Goal: Find specific page/section: Find specific page/section

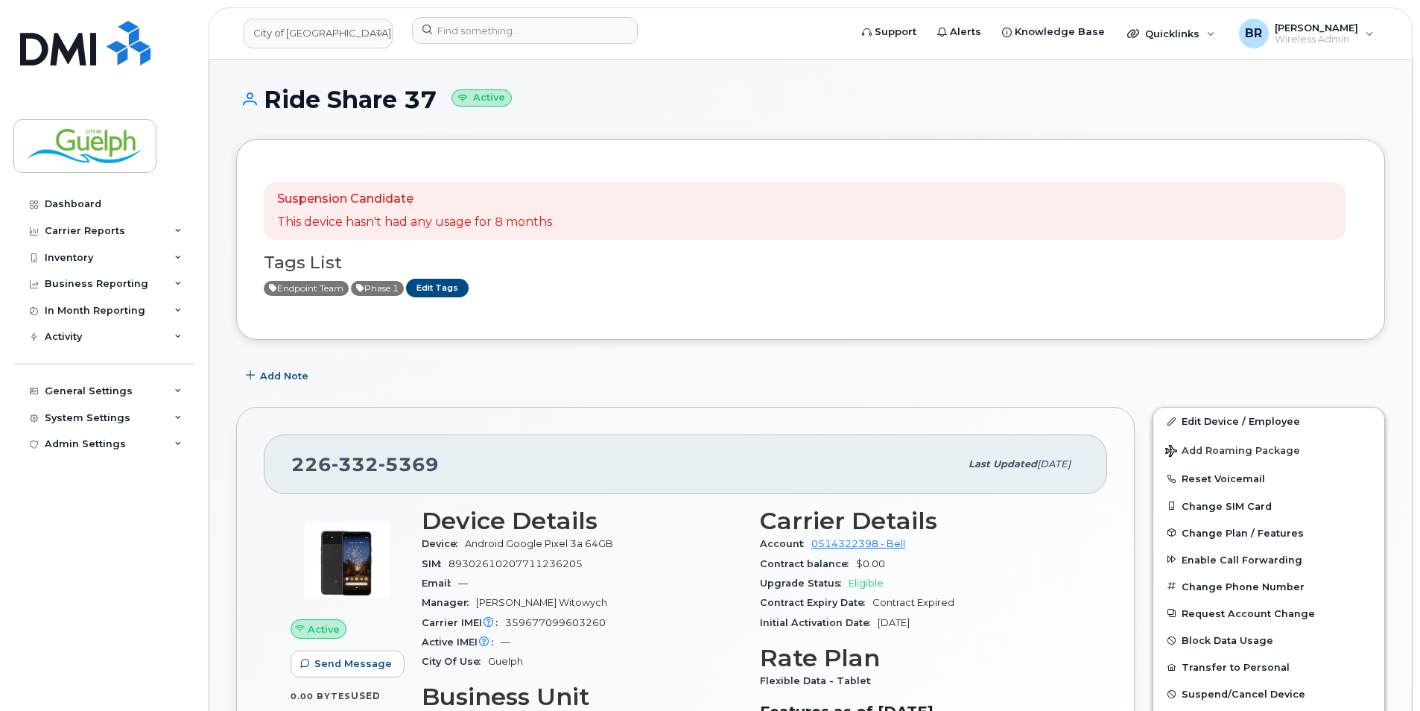
scroll to position [1043, 0]
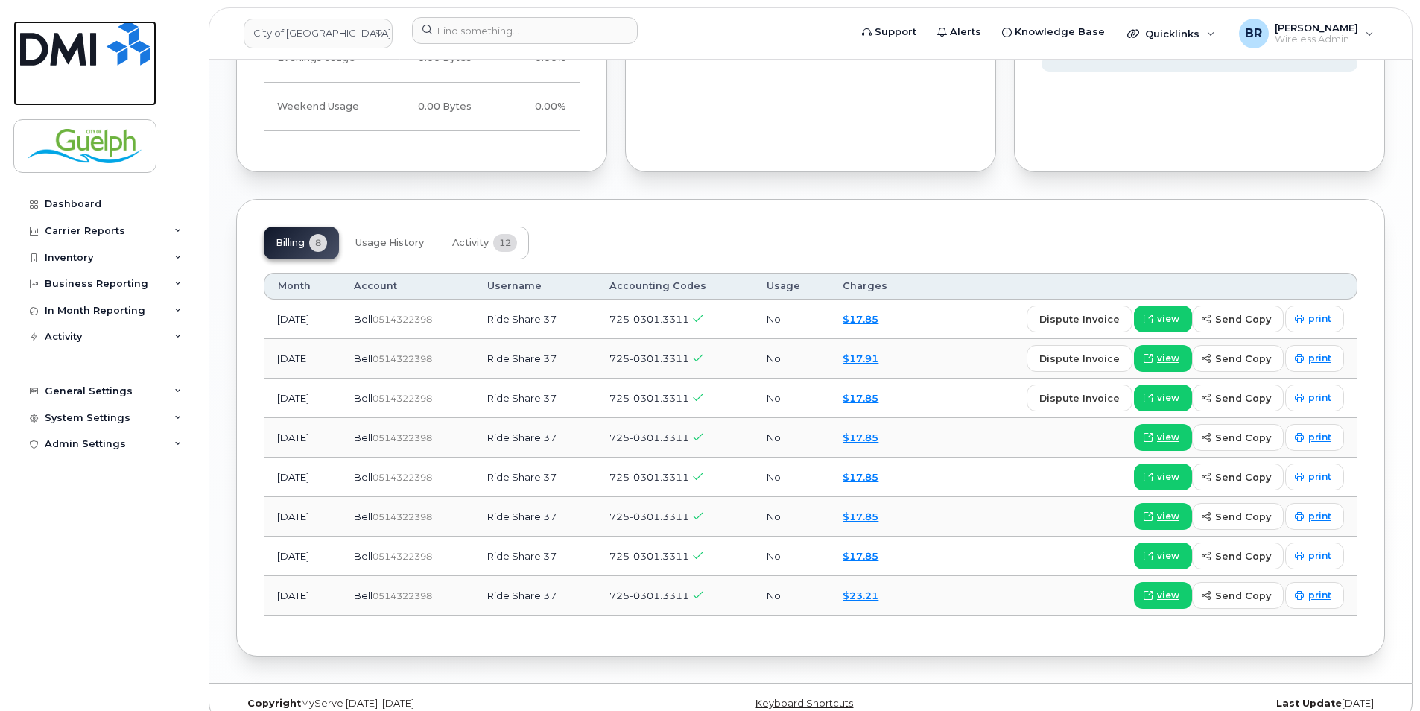
drag, startPoint x: 0, startPoint y: 0, endPoint x: 128, endPoint y: 65, distance: 143.6
click at [95, 69] on link at bounding box center [84, 63] width 143 height 85
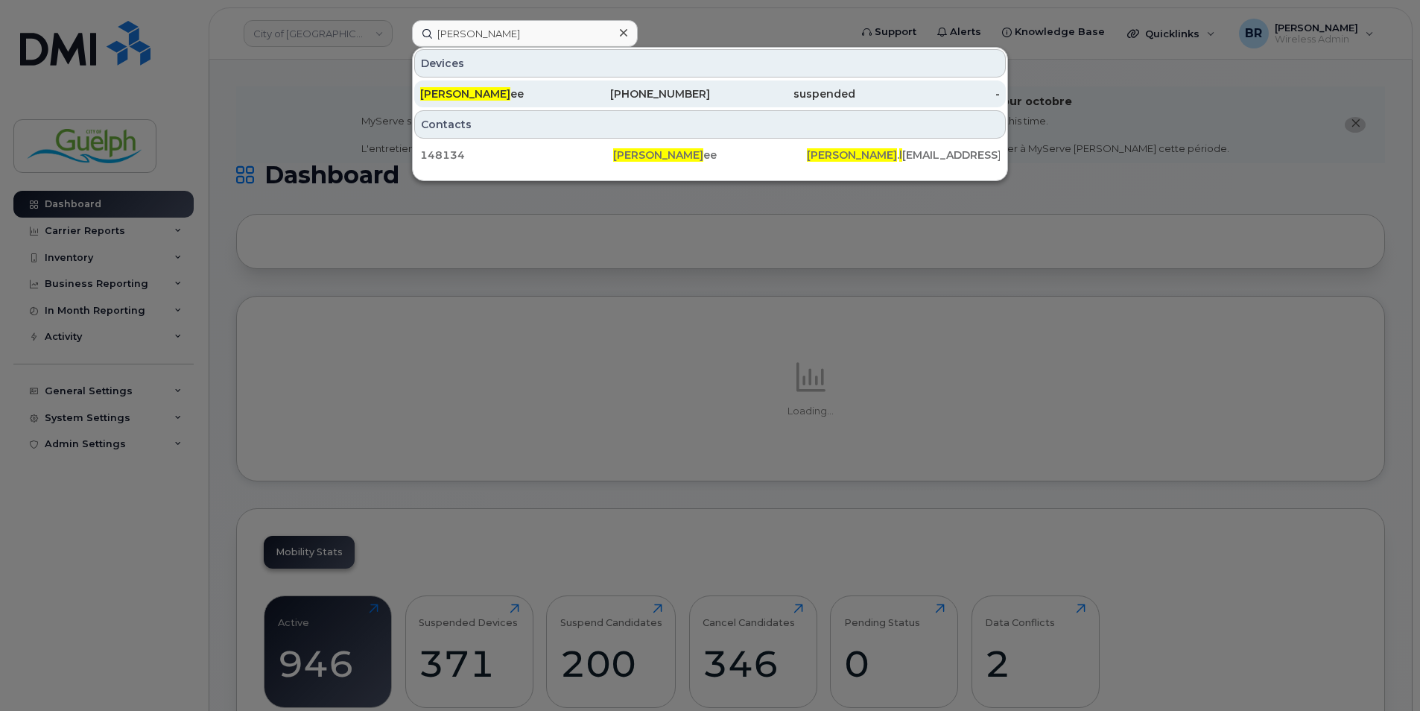
type input "trevor l"
click at [482, 98] on div "Trevor L ee" at bounding box center [492, 93] width 145 height 15
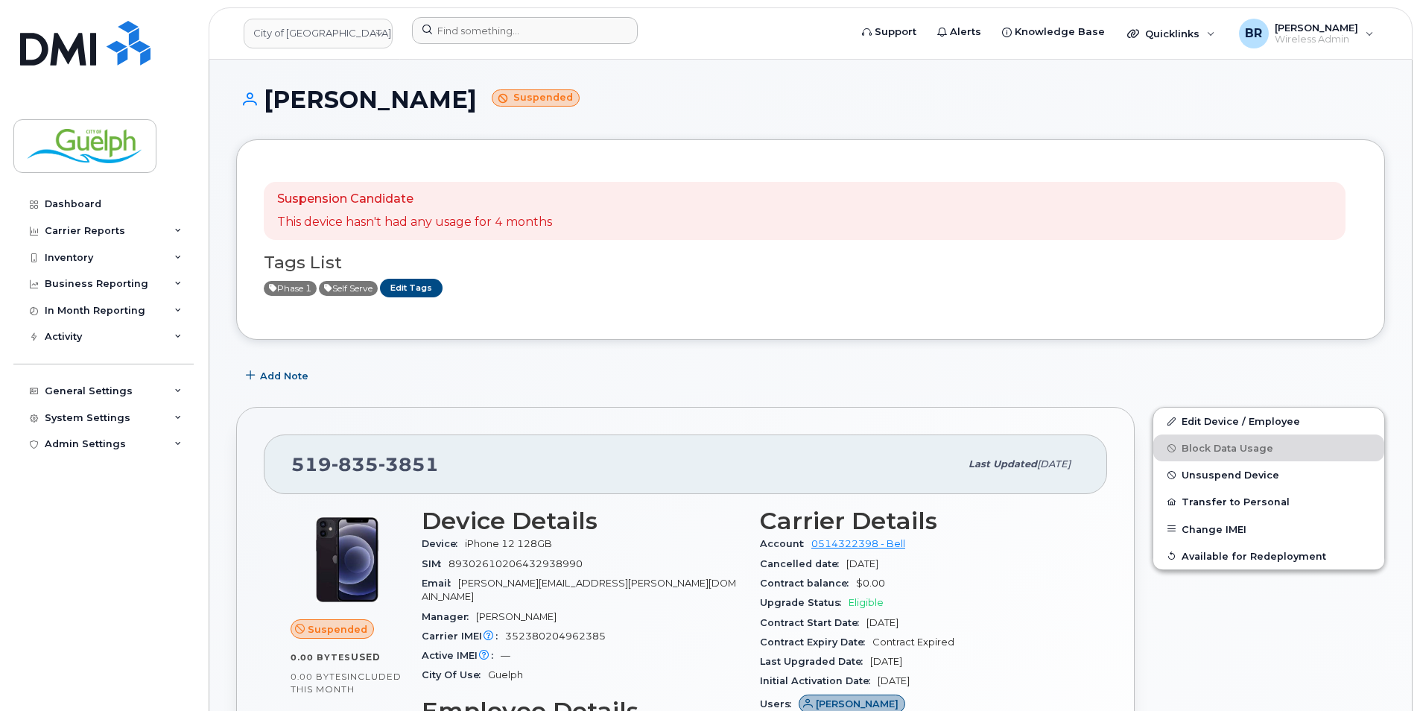
click at [501, 44] on div at bounding box center [625, 33] width 451 height 33
click at [513, 31] on input at bounding box center [525, 30] width 226 height 27
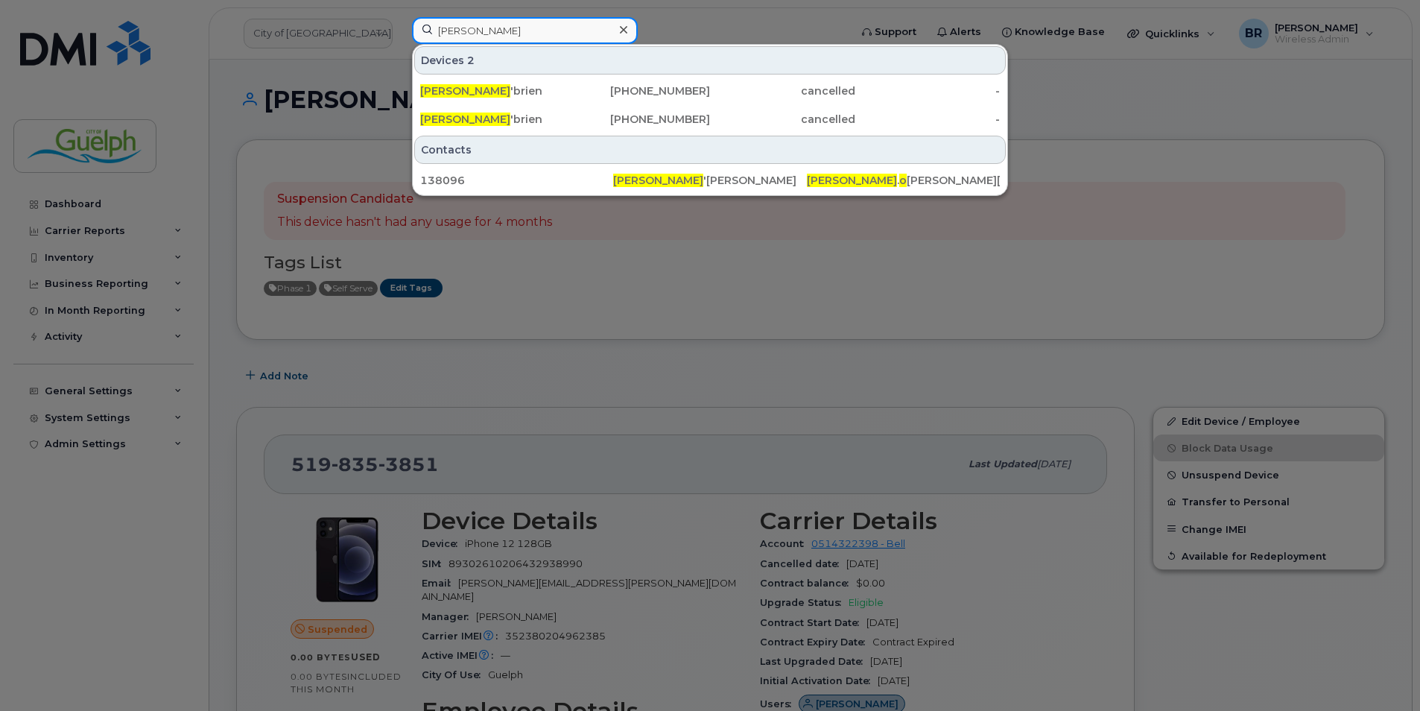
type input "stephen o"
click at [629, 31] on div at bounding box center [623, 30] width 22 height 22
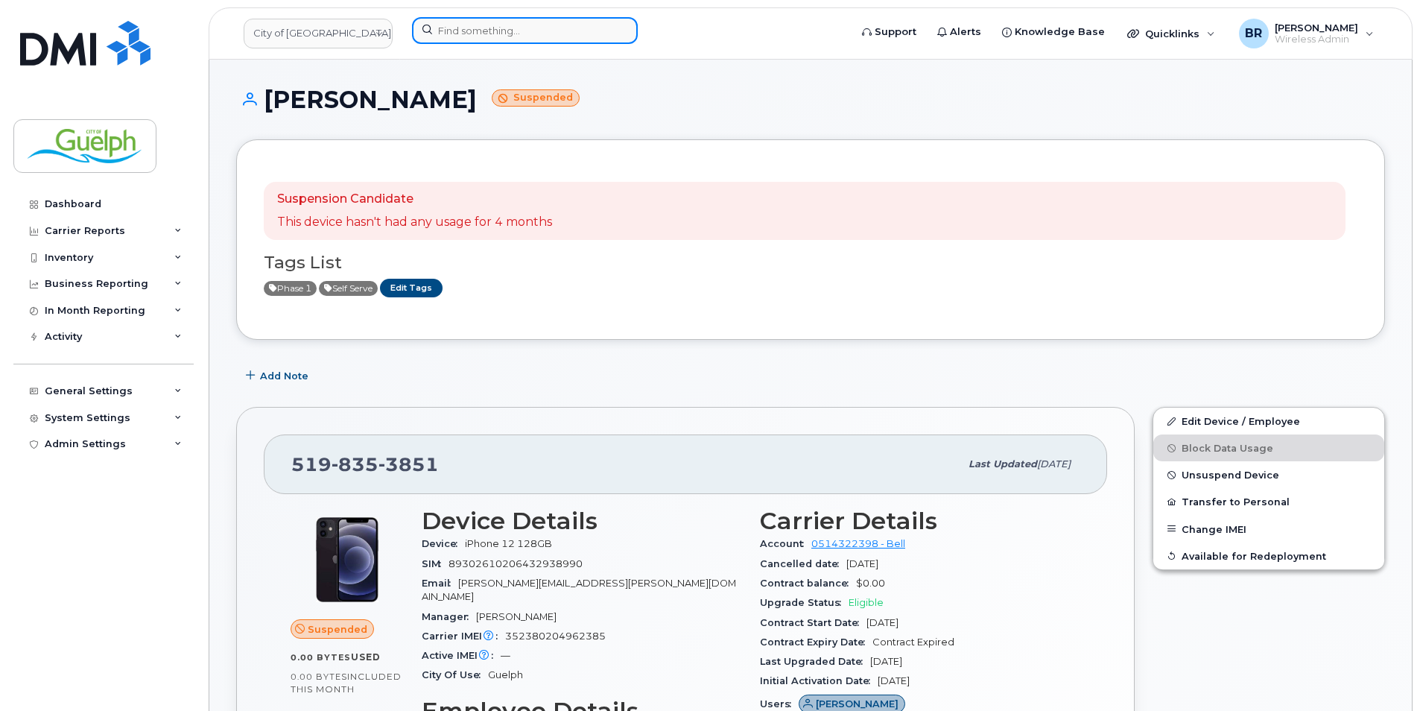
click at [478, 39] on input at bounding box center [525, 30] width 226 height 27
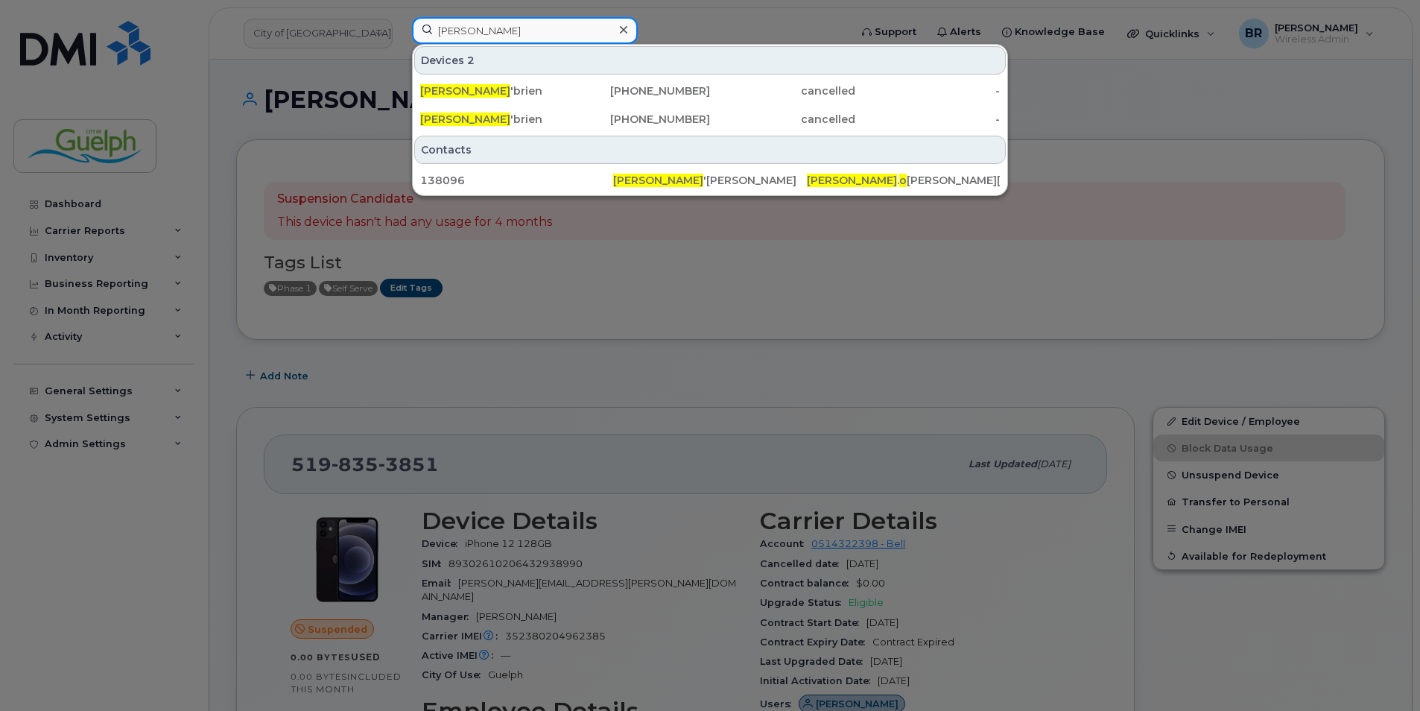
type input "stephen o"
click at [1158, 311] on div at bounding box center [710, 355] width 1420 height 711
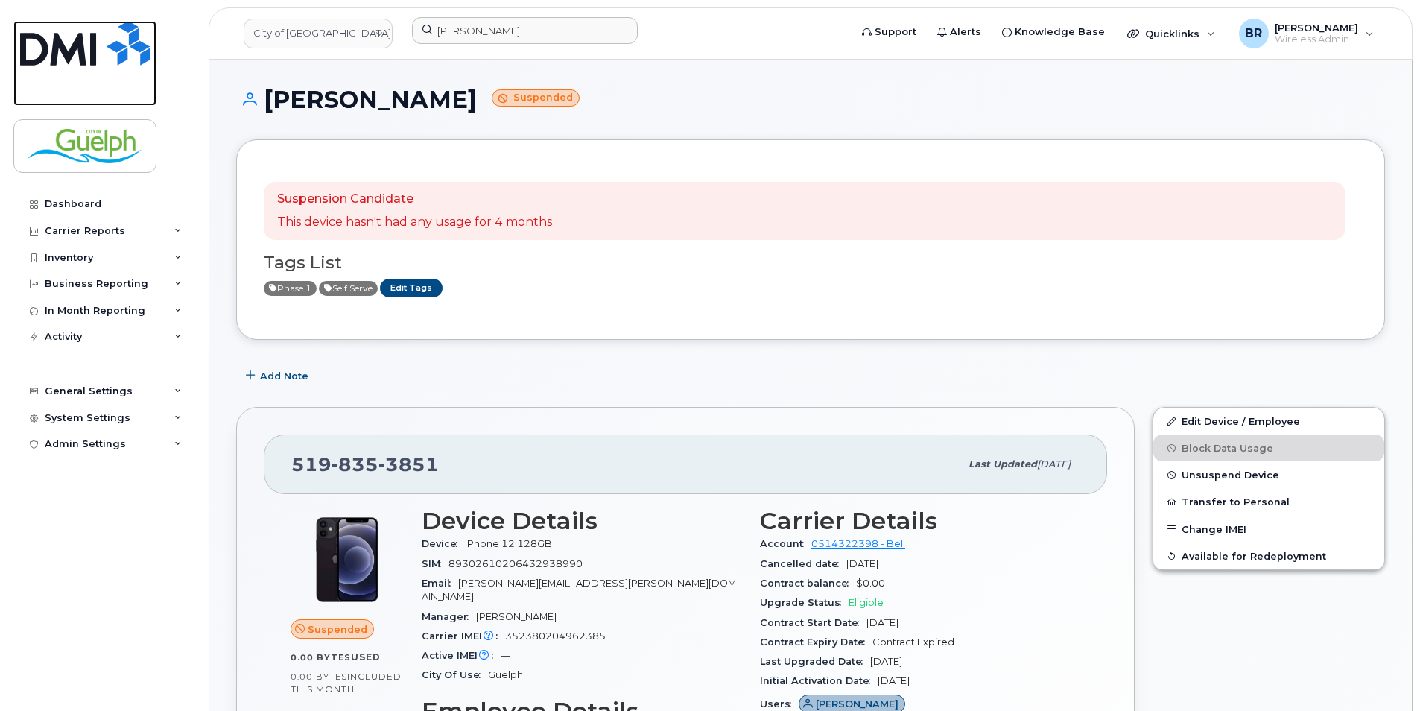
click at [74, 65] on img at bounding box center [85, 43] width 130 height 45
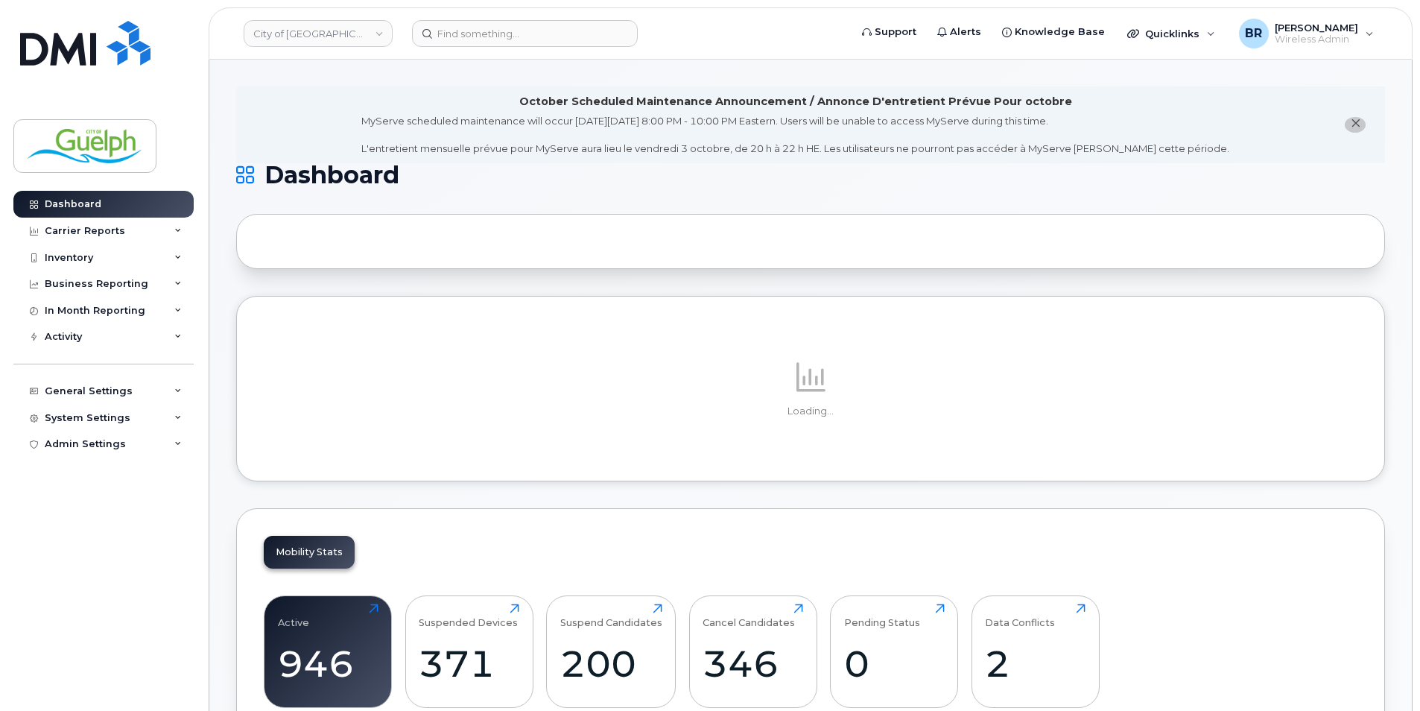
click at [1362, 127] on button "close notification" at bounding box center [1355, 125] width 21 height 16
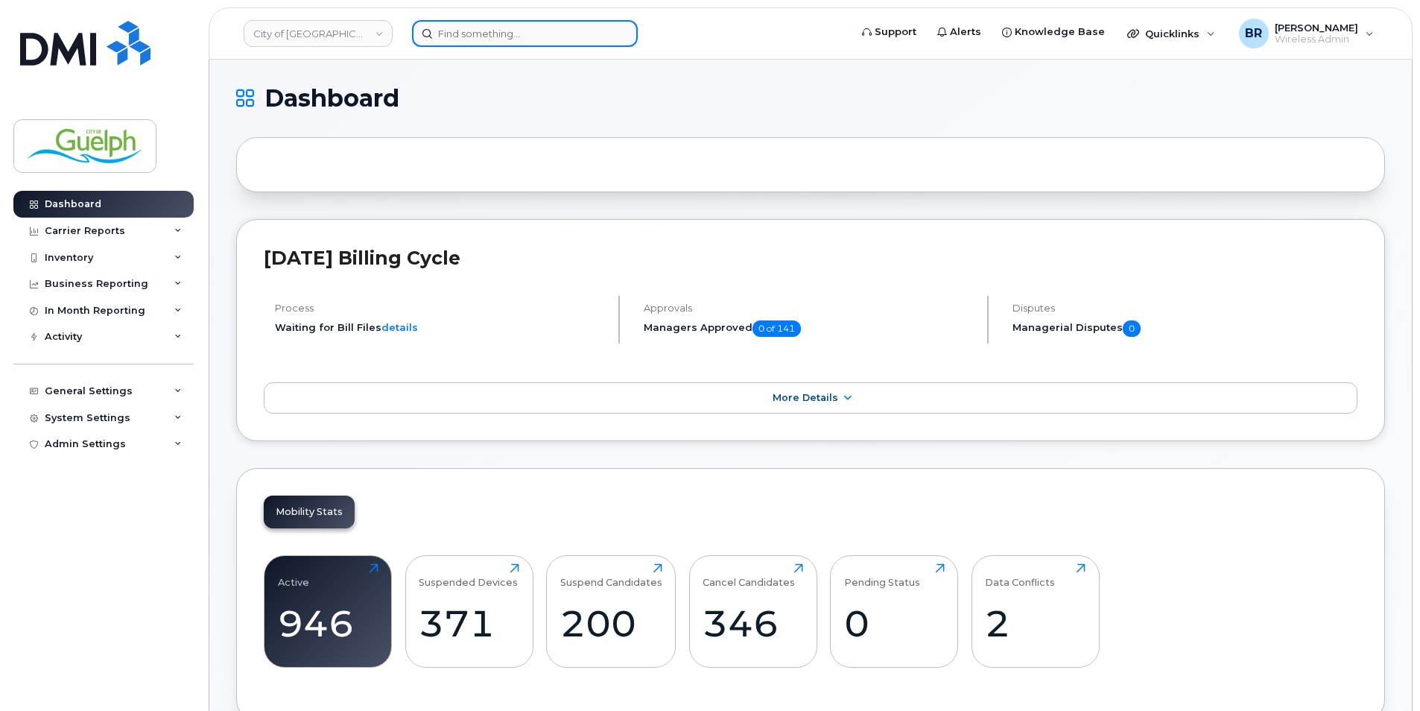
click at [515, 25] on input at bounding box center [525, 33] width 226 height 27
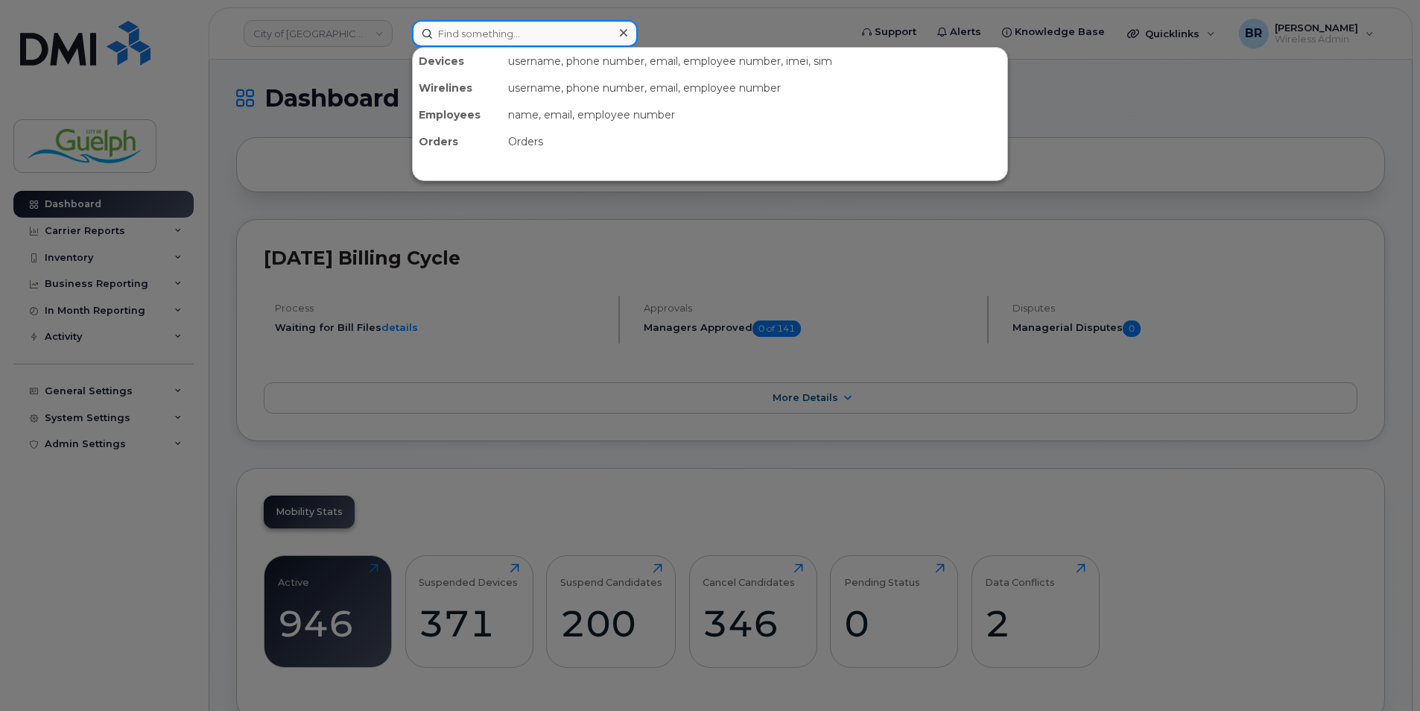
paste input "2268211335"
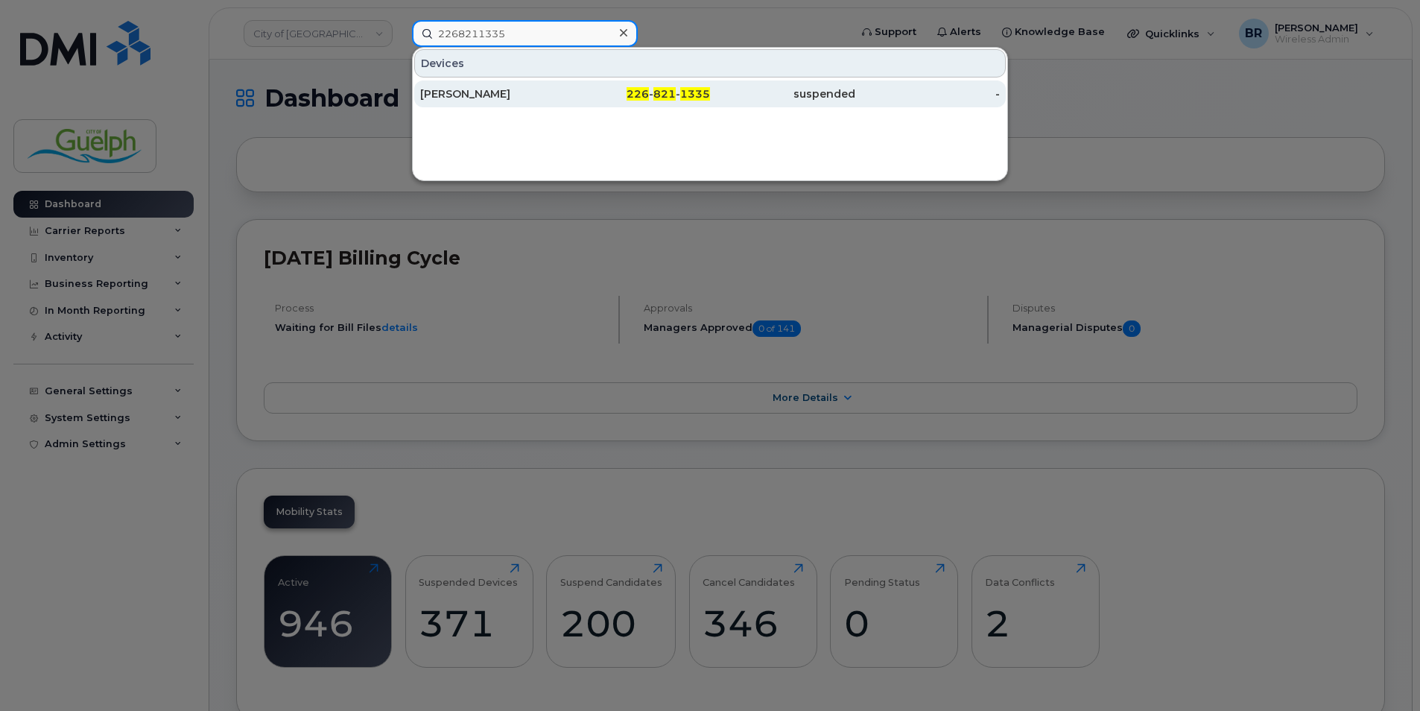
type input "2268211335"
click at [494, 104] on div "James Pearson" at bounding box center [492, 93] width 145 height 27
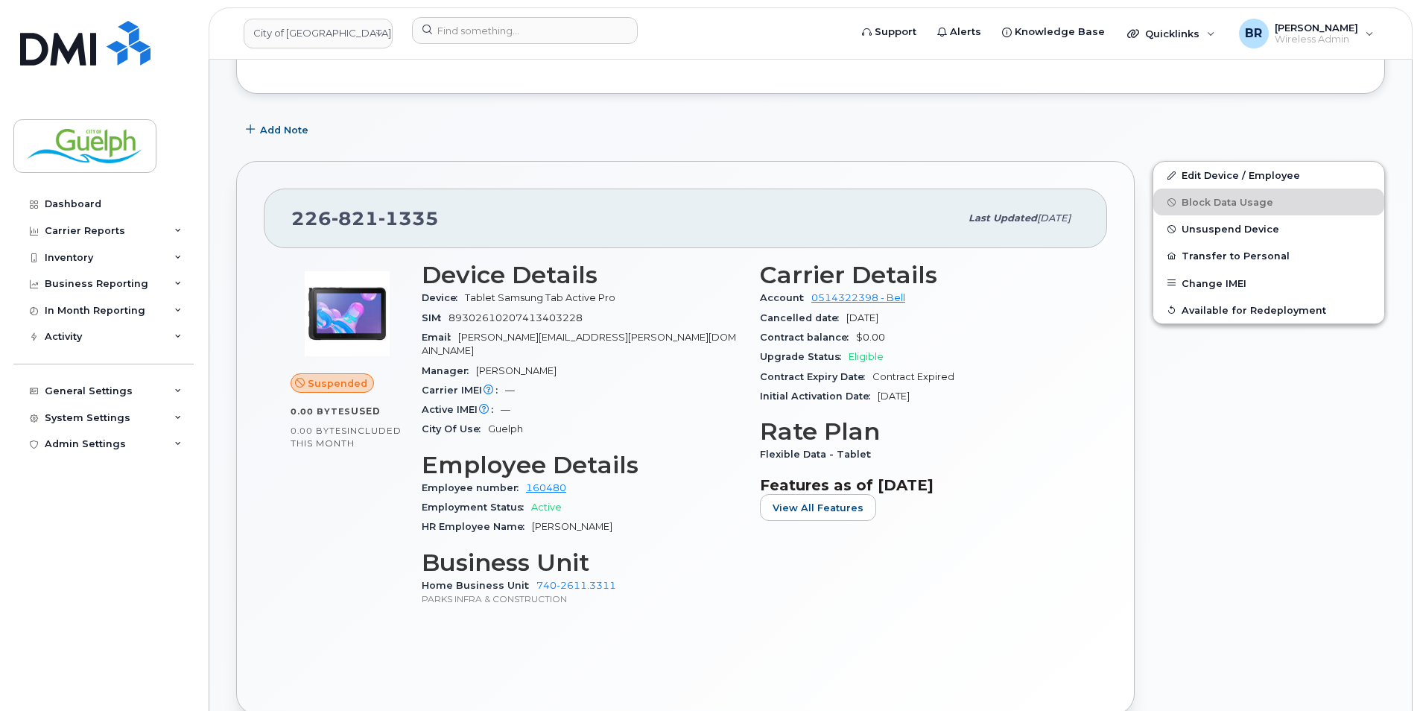
scroll to position [298, 0]
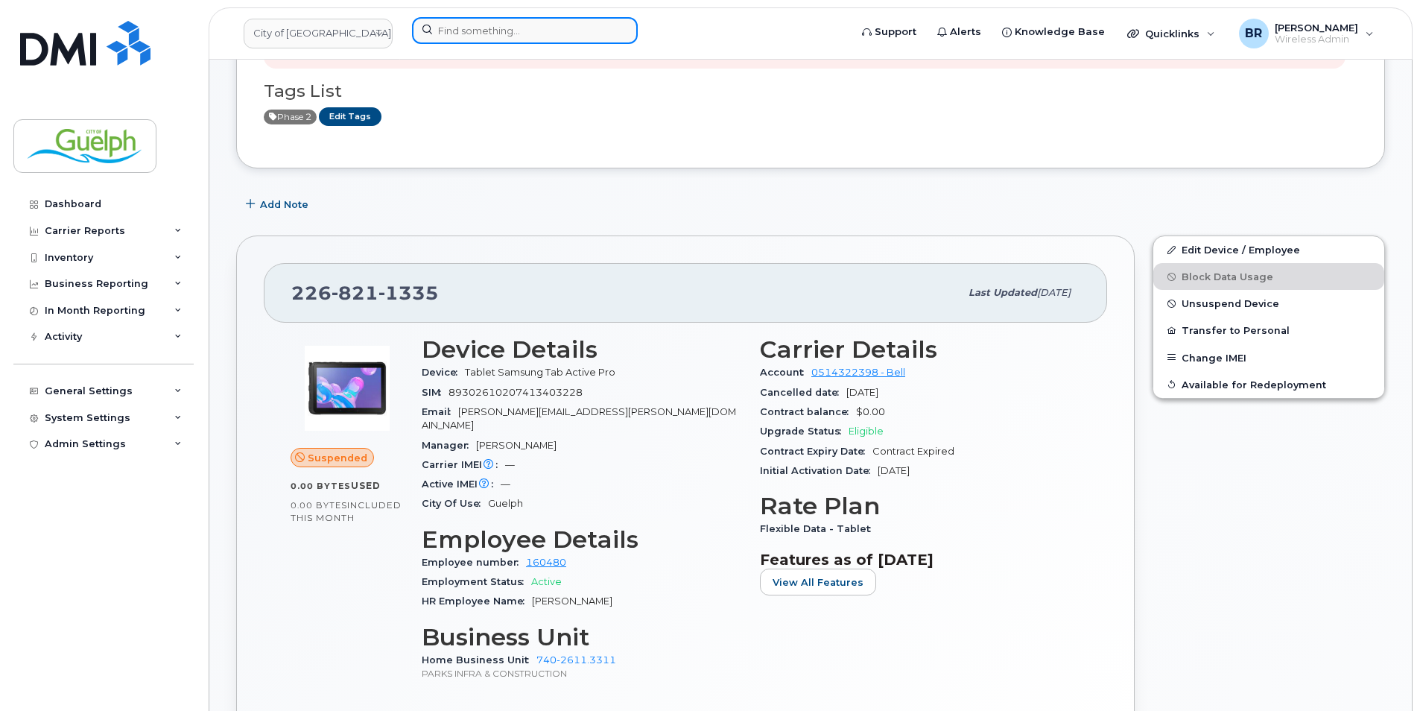
click at [460, 39] on input at bounding box center [525, 30] width 226 height 27
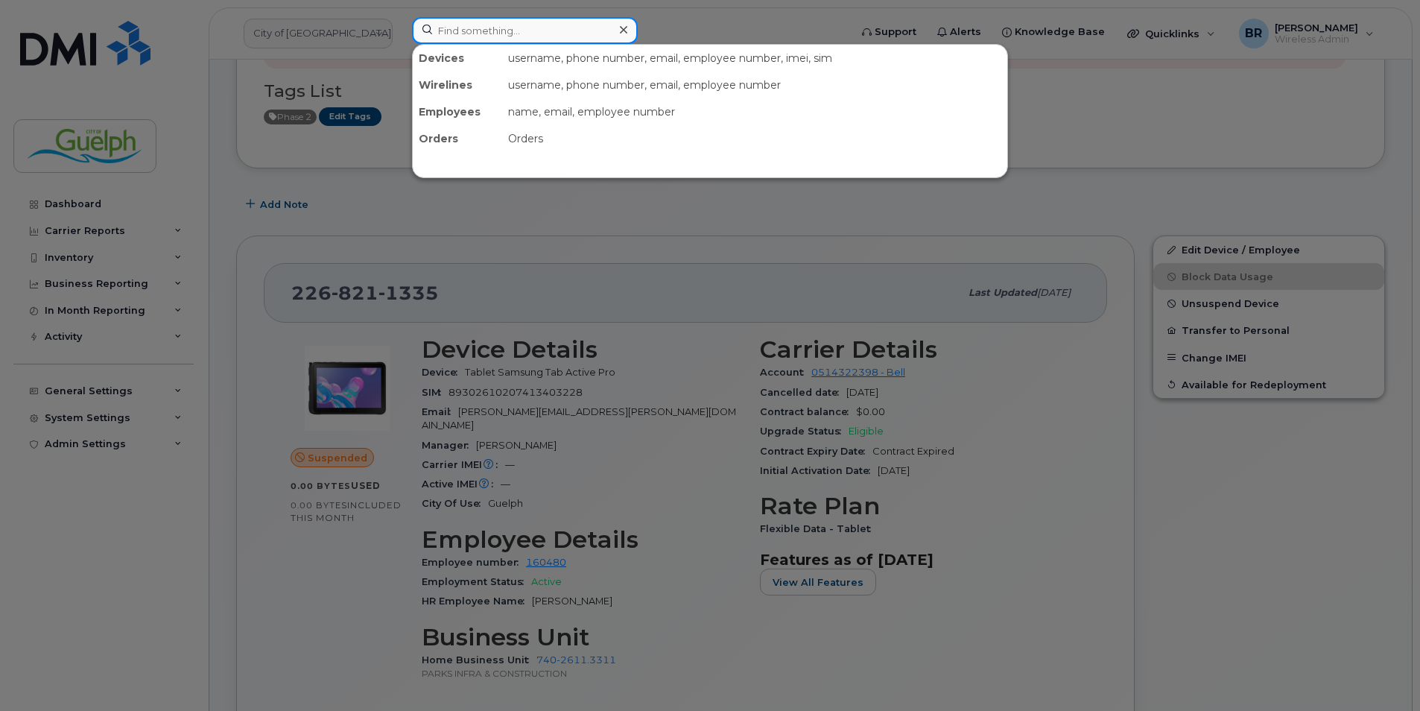
paste input "5198202903"
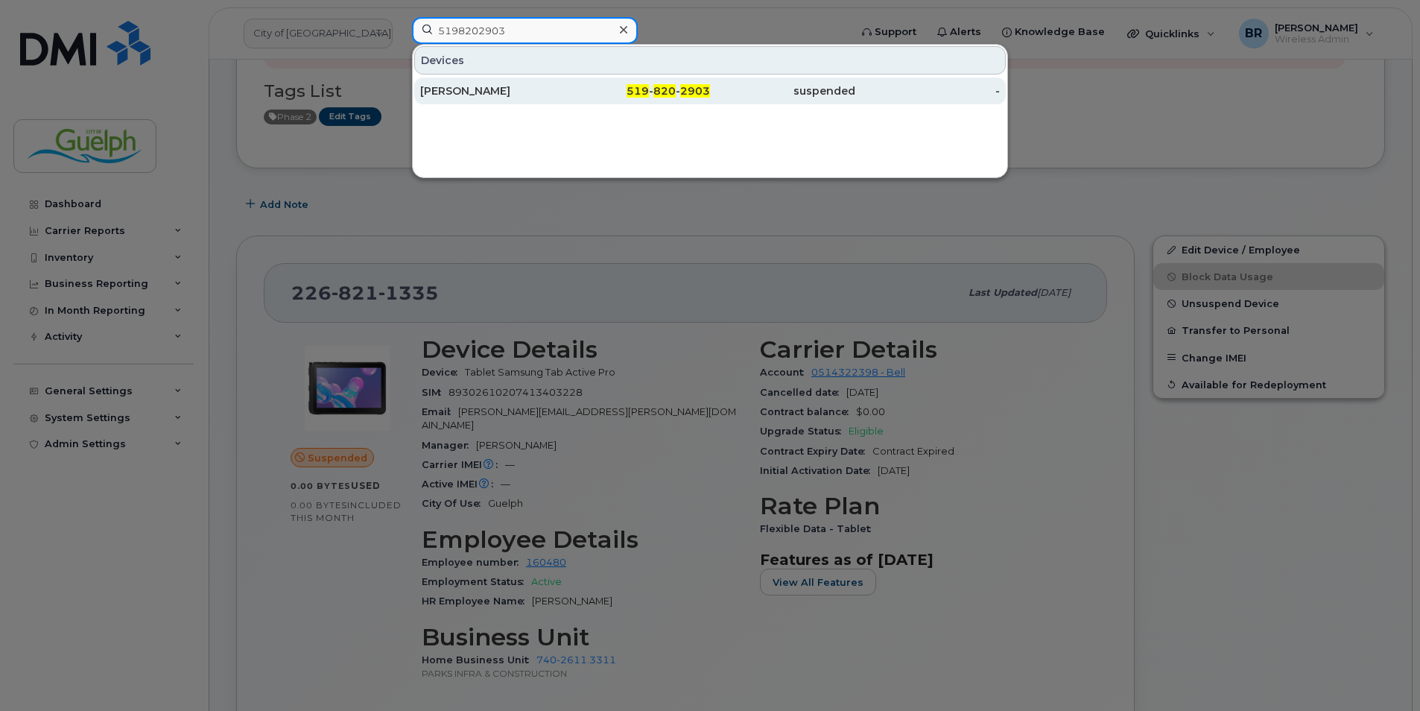
type input "5198202903"
click at [683, 98] on div "519 - 820 - 2903" at bounding box center [637, 90] width 145 height 15
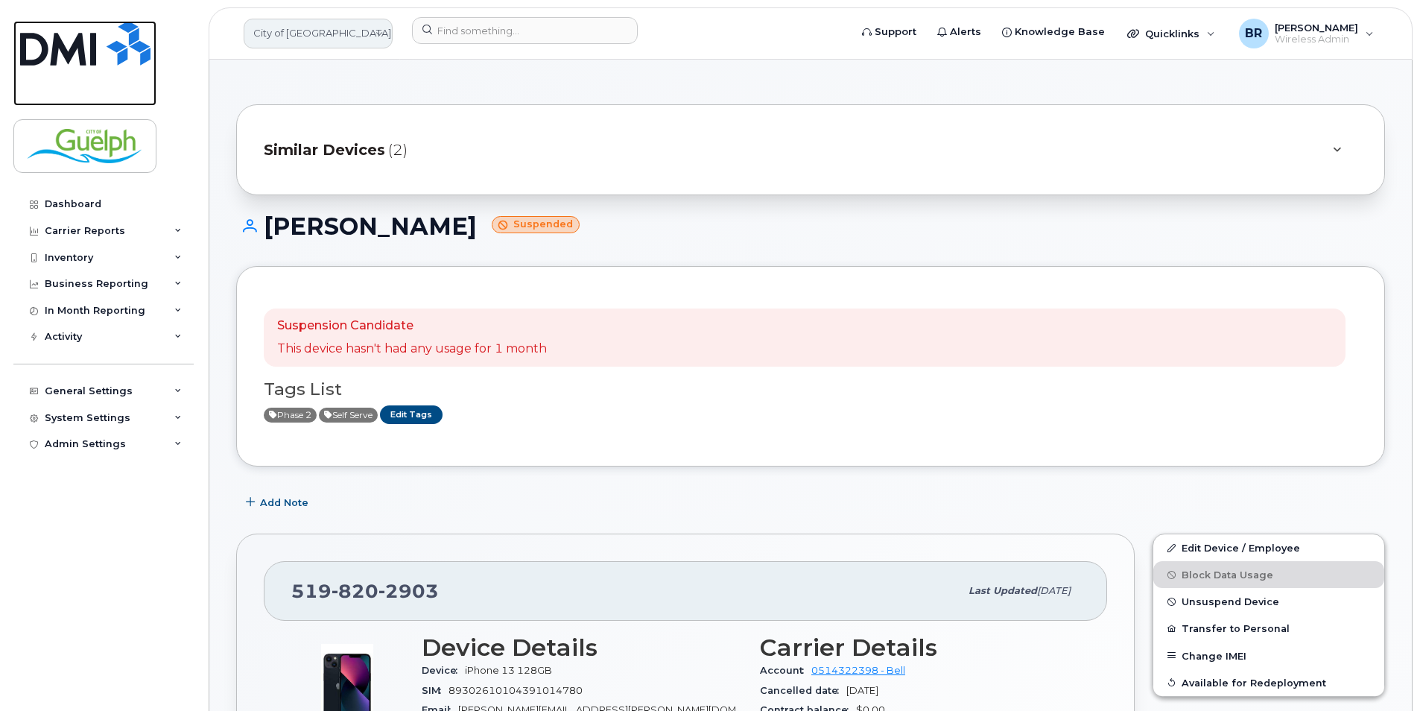
drag, startPoint x: 115, startPoint y: 64, endPoint x: 361, endPoint y: 21, distance: 249.6
click at [115, 64] on img at bounding box center [85, 43] width 130 height 45
drag, startPoint x: 110, startPoint y: 63, endPoint x: 354, endPoint y: 16, distance: 247.9
click at [110, 63] on img at bounding box center [85, 43] width 130 height 45
